Goal: Task Accomplishment & Management: Manage account settings

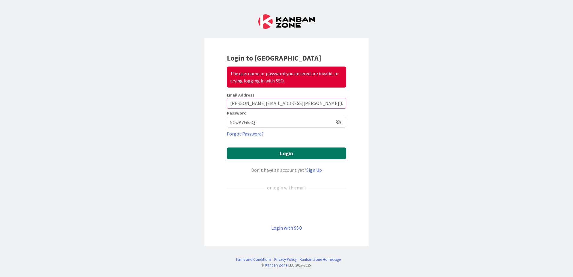
click at [247, 155] on button "Login" at bounding box center [286, 153] width 119 height 12
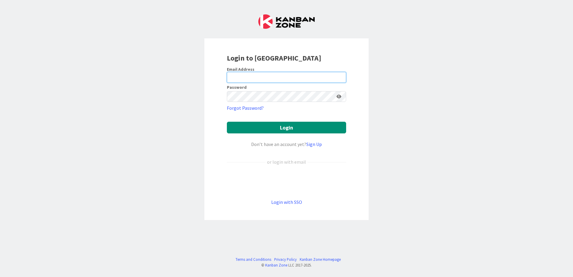
click at [247, 75] on input "email" at bounding box center [286, 77] width 119 height 11
type input "[PERSON_NAME][EMAIL_ADDRESS][PERSON_NAME][DOMAIN_NAME]"
click at [337, 96] on icon at bounding box center [338, 96] width 5 height 4
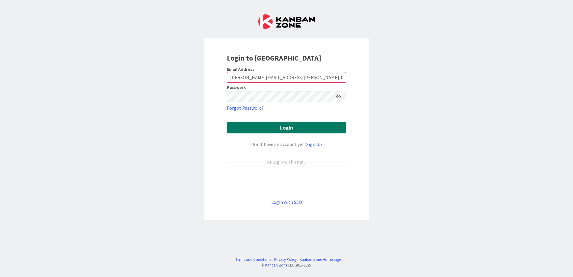
click at [318, 126] on button "Login" at bounding box center [286, 128] width 119 height 12
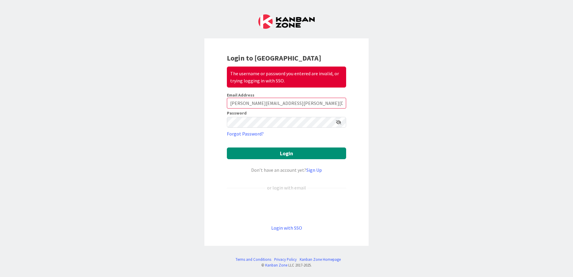
click at [338, 121] on icon at bounding box center [338, 122] width 5 height 4
